Goal: Find specific page/section: Find specific page/section

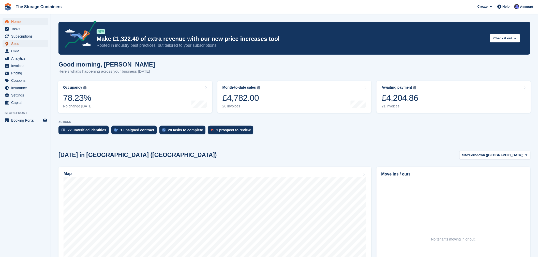
click at [23, 43] on span "Sites" at bounding box center [26, 43] width 31 height 7
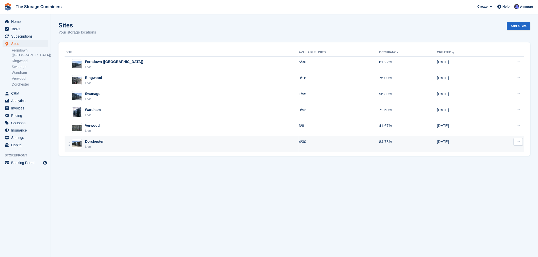
click at [138, 146] on div "Dorchester Live" at bounding box center [182, 144] width 233 height 10
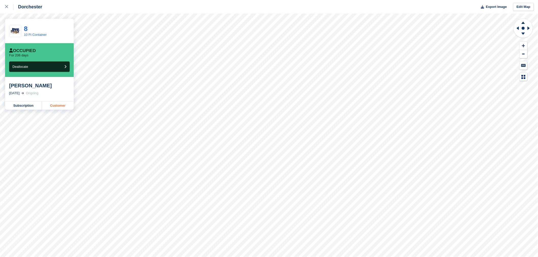
click at [60, 107] on link "Customer" at bounding box center [58, 106] width 32 height 8
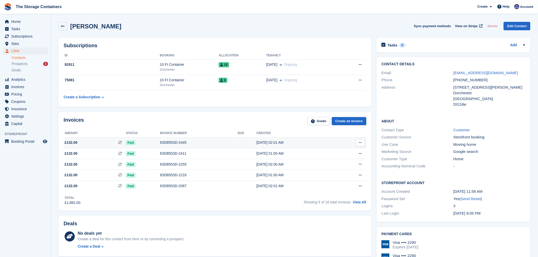
click at [193, 144] on div "83DB553D-2445" at bounding box center [199, 142] width 78 height 5
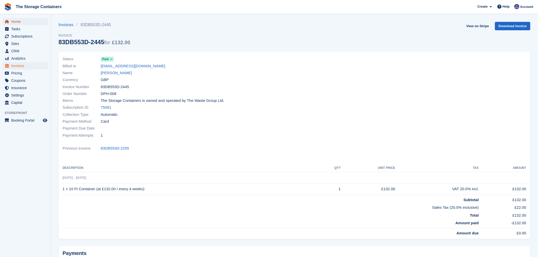
click at [25, 21] on span "Home" at bounding box center [26, 21] width 31 height 7
